Goal: Transaction & Acquisition: Subscribe to service/newsletter

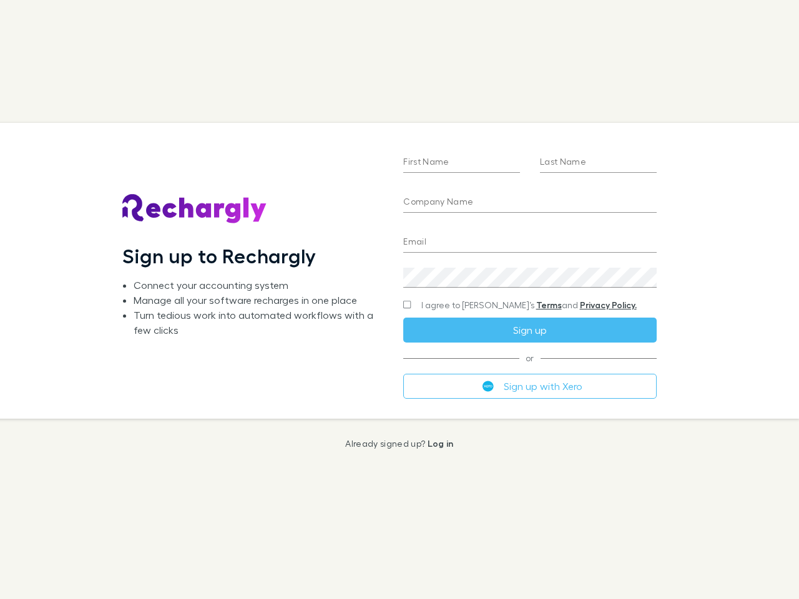
click at [400, 300] on div "First Name Last Name Company Name Email Create a password I agree to Rechargly’…" at bounding box center [529, 270] width 273 height 295
click at [461, 163] on input "First Name" at bounding box center [461, 163] width 117 height 20
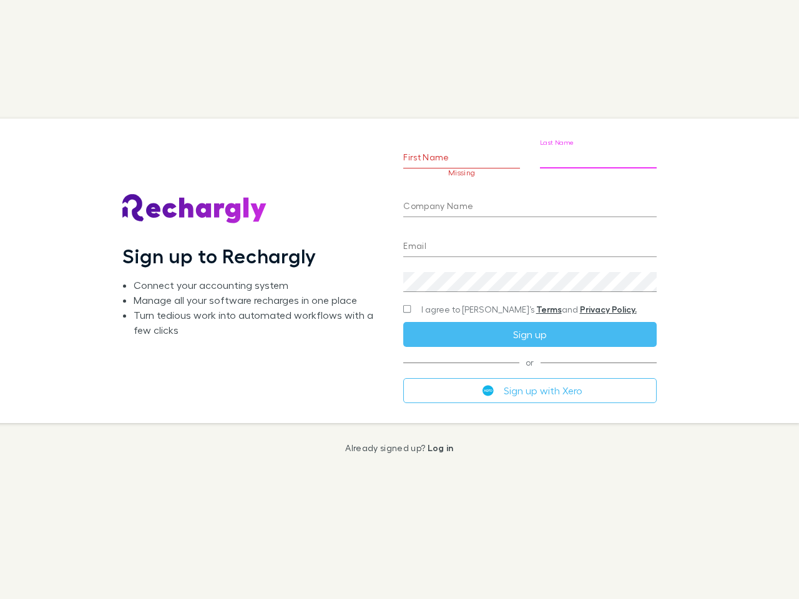
click at [598, 163] on input "Last Name" at bounding box center [598, 159] width 117 height 20
click at [529, 203] on input "Company Name" at bounding box center [529, 207] width 253 height 20
click at [529, 243] on input "Email" at bounding box center [529, 247] width 253 height 20
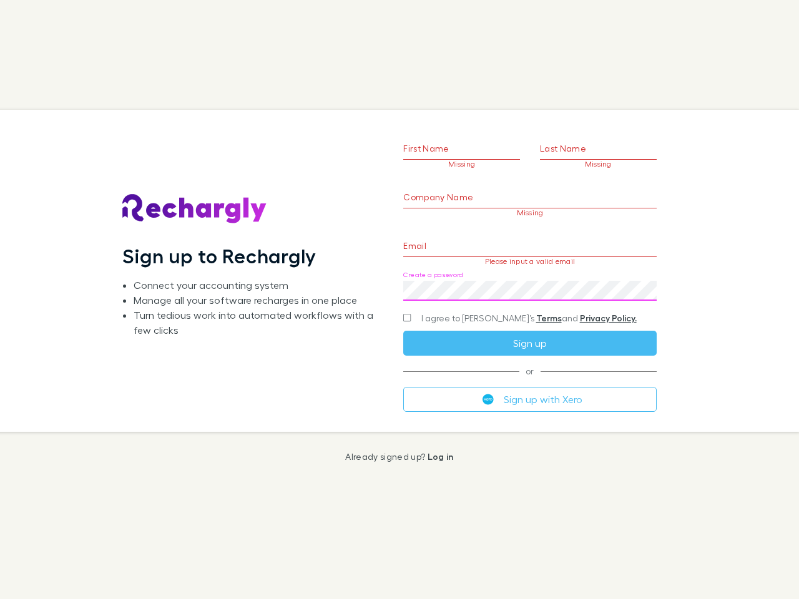
click at [529, 278] on div "Create a password" at bounding box center [529, 286] width 253 height 30
click at [505, 305] on form "First Name Missing Last Name Missing Company Name Missing Email Please input a …" at bounding box center [529, 256] width 253 height 312
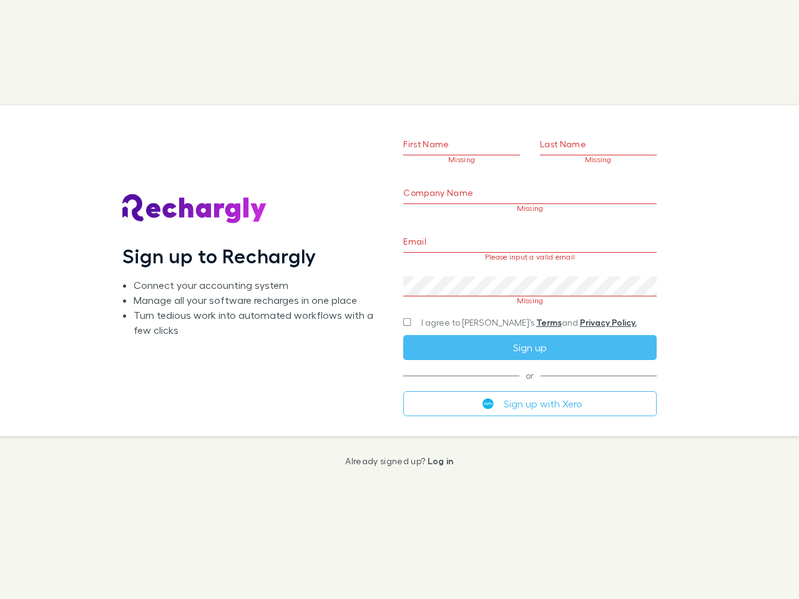
click at [529, 330] on div "I agree to [PERSON_NAME]’s Terms and Privacy Policy." at bounding box center [529, 322] width 253 height 15
click at [529, 386] on form "First Name Missing Last Name Missing Company Name Missing Email Please input a …" at bounding box center [529, 256] width 253 height 320
